Goal: Transaction & Acquisition: Book appointment/travel/reservation

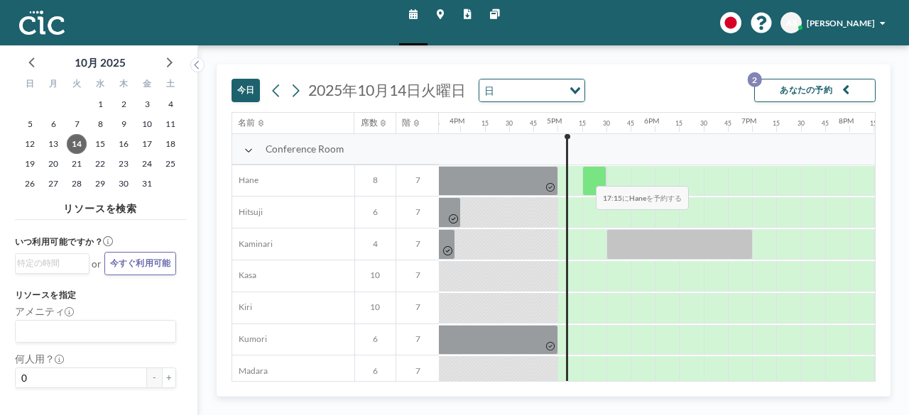
scroll to position [0, 1546]
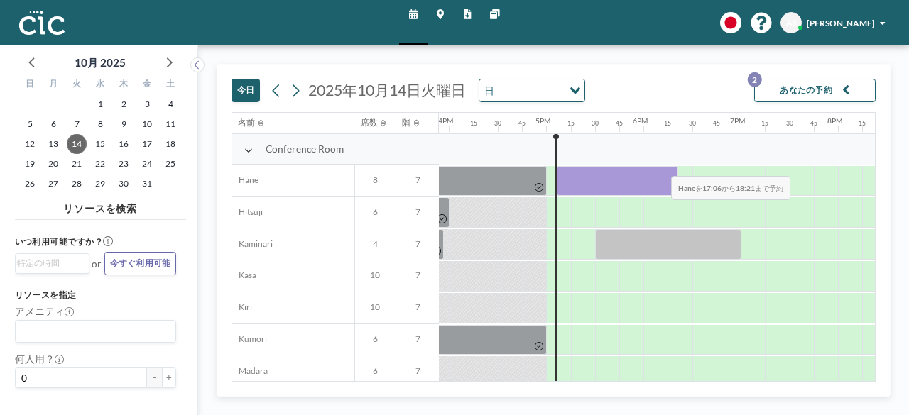
drag, startPoint x: 569, startPoint y: 177, endPoint x: 660, endPoint y: 165, distance: 92.4
click at [660, 166] on div at bounding box center [617, 181] width 121 height 31
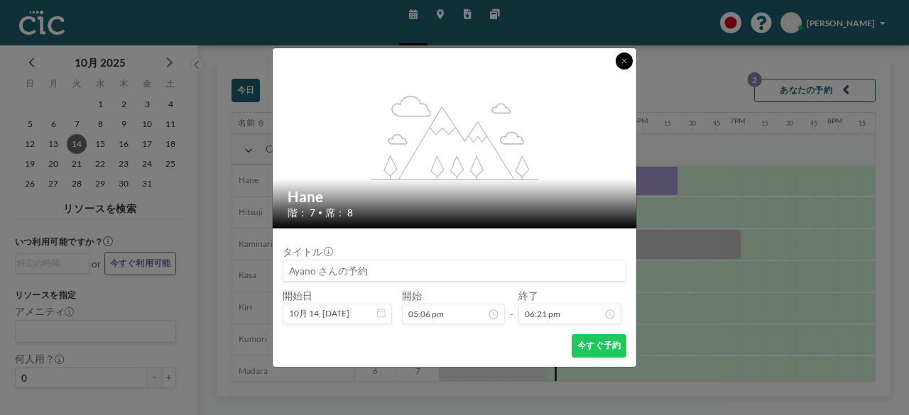
click at [620, 58] on button at bounding box center [624, 61] width 17 height 17
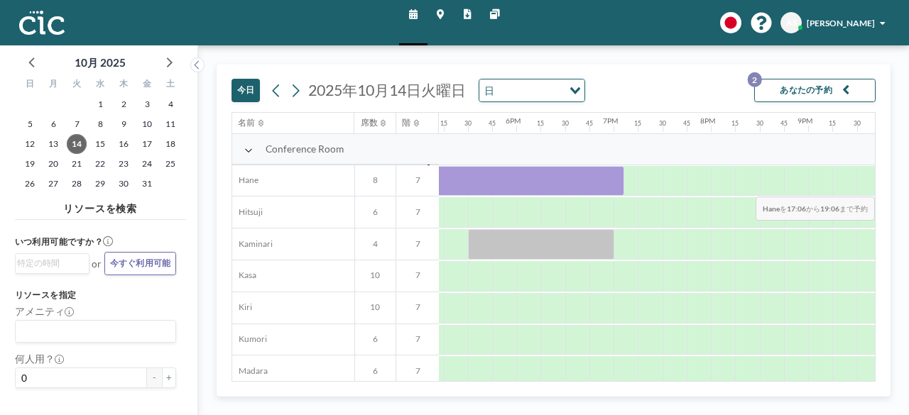
drag, startPoint x: 567, startPoint y: 172, endPoint x: 870, endPoint y: 185, distance: 303.5
click at [870, 185] on div "名前 席数 階 12AM 15 30 45 1AM 15 30 45 2AM 15 30 45 3AM 15 30 45 4AM 15 30 45 5AM 1…" at bounding box center [553, 247] width 643 height 268
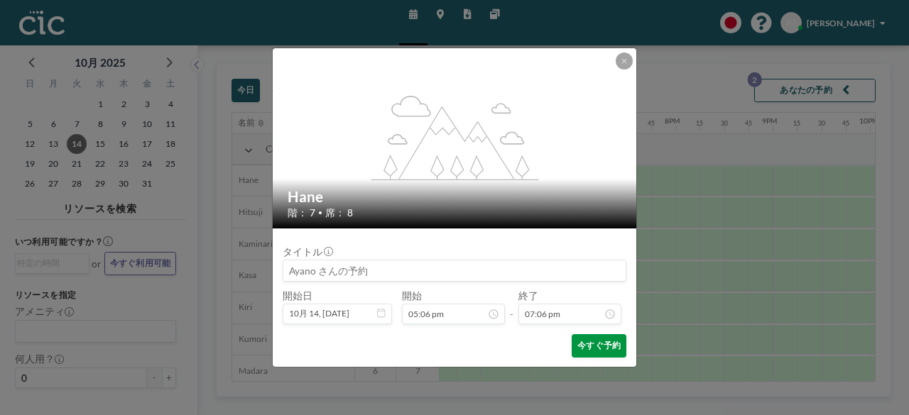
click at [618, 344] on button "今すぐ予約" at bounding box center [599, 345] width 55 height 23
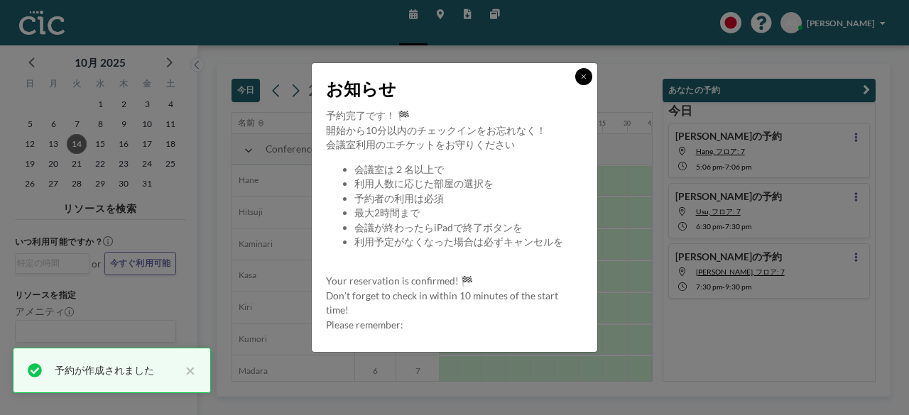
click at [581, 75] on icon at bounding box center [584, 76] width 6 height 7
